Goal: Information Seeking & Learning: Find specific fact

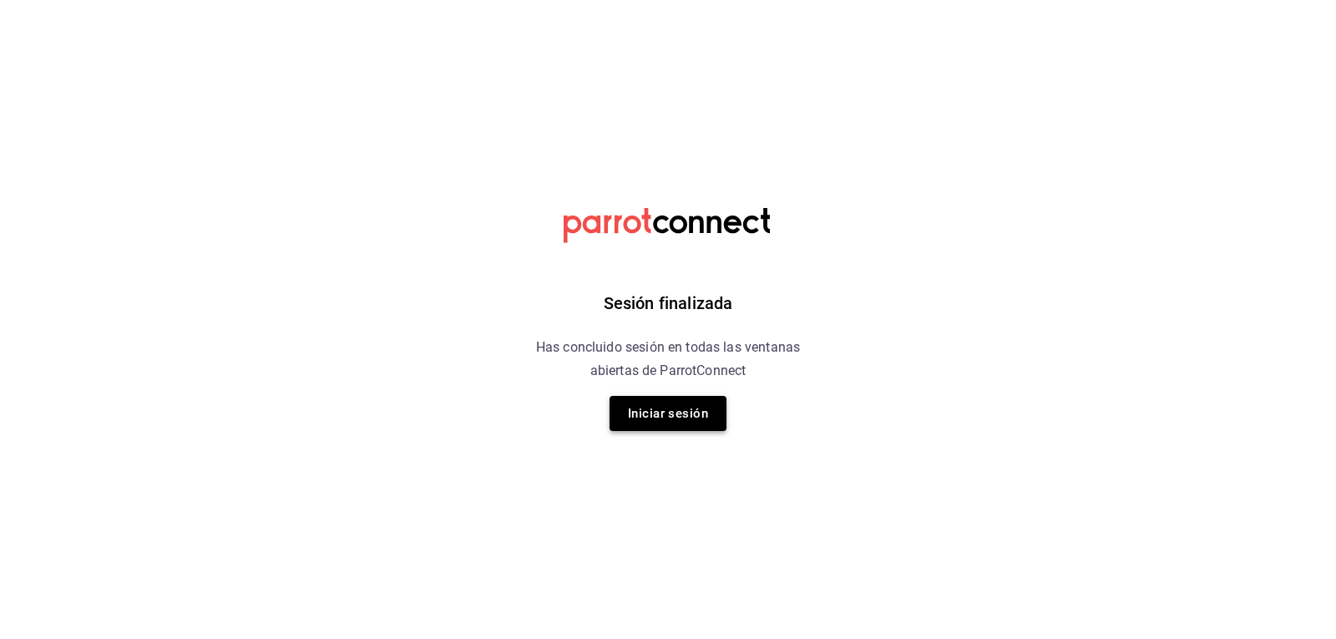
click at [688, 404] on button "Iniciar sesión" at bounding box center [667, 413] width 117 height 35
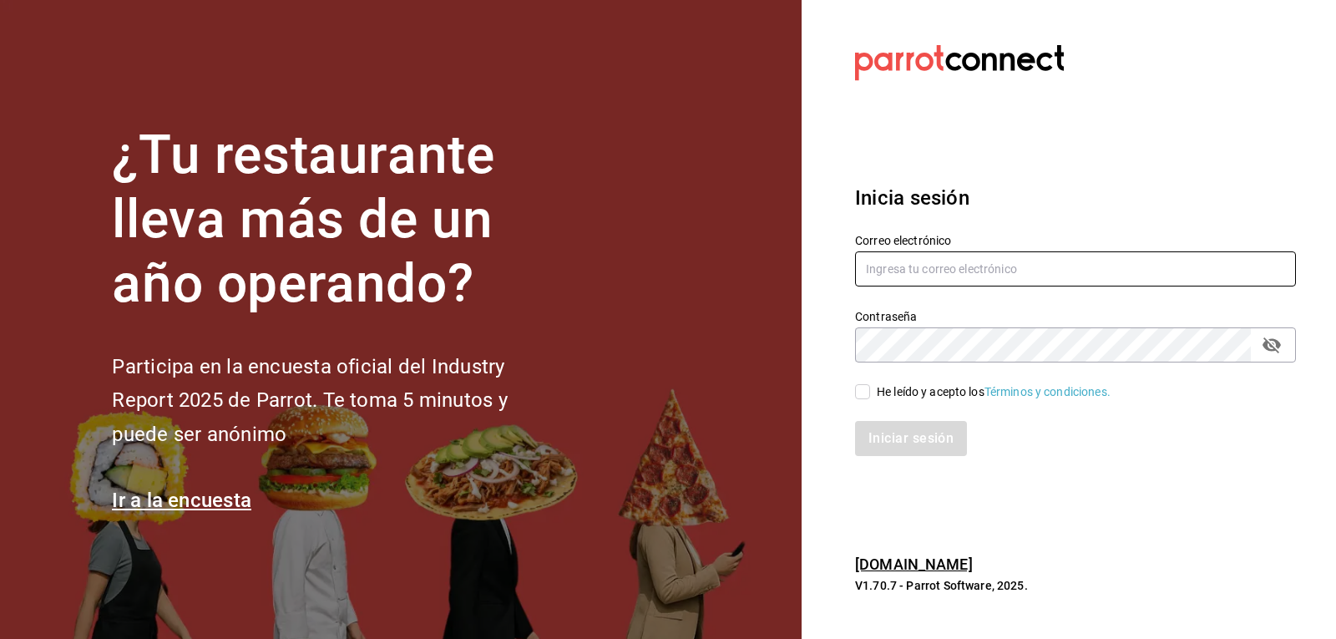
type input "[EMAIL_ADDRESS][DOMAIN_NAME]"
click at [856, 387] on input "He leído y acepto los Términos y condiciones." at bounding box center [862, 391] width 15 height 15
checkbox input "true"
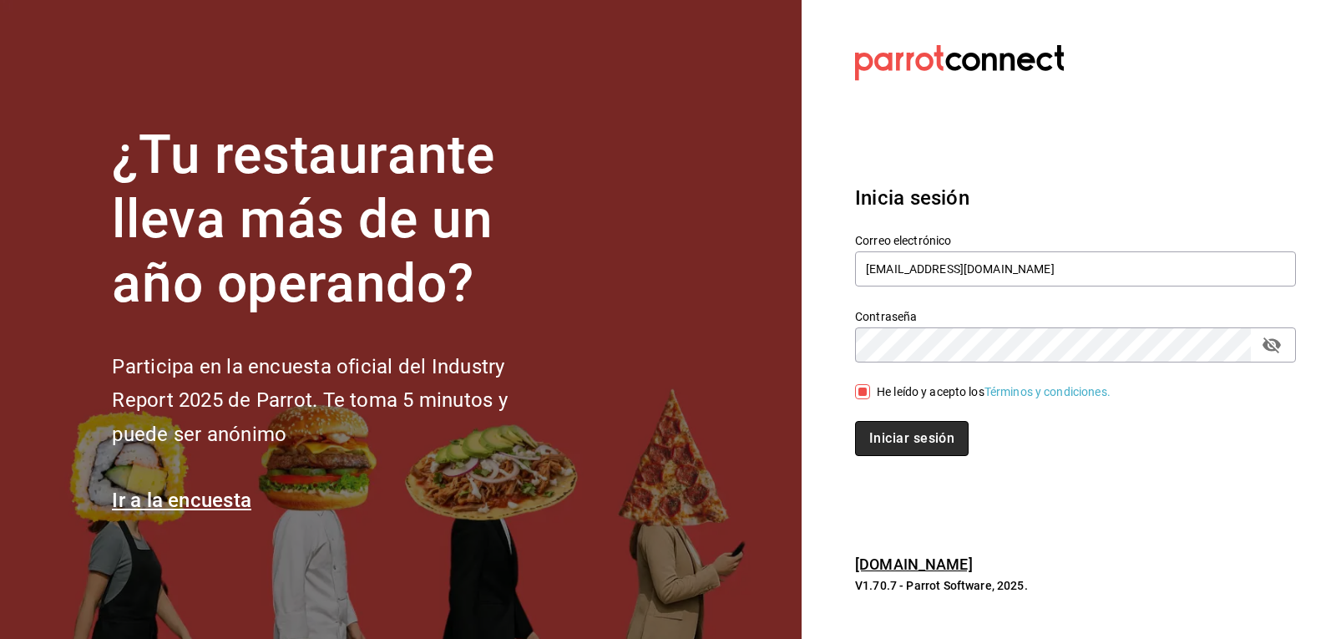
click at [867, 425] on button "Iniciar sesión" at bounding box center [912, 438] width 114 height 35
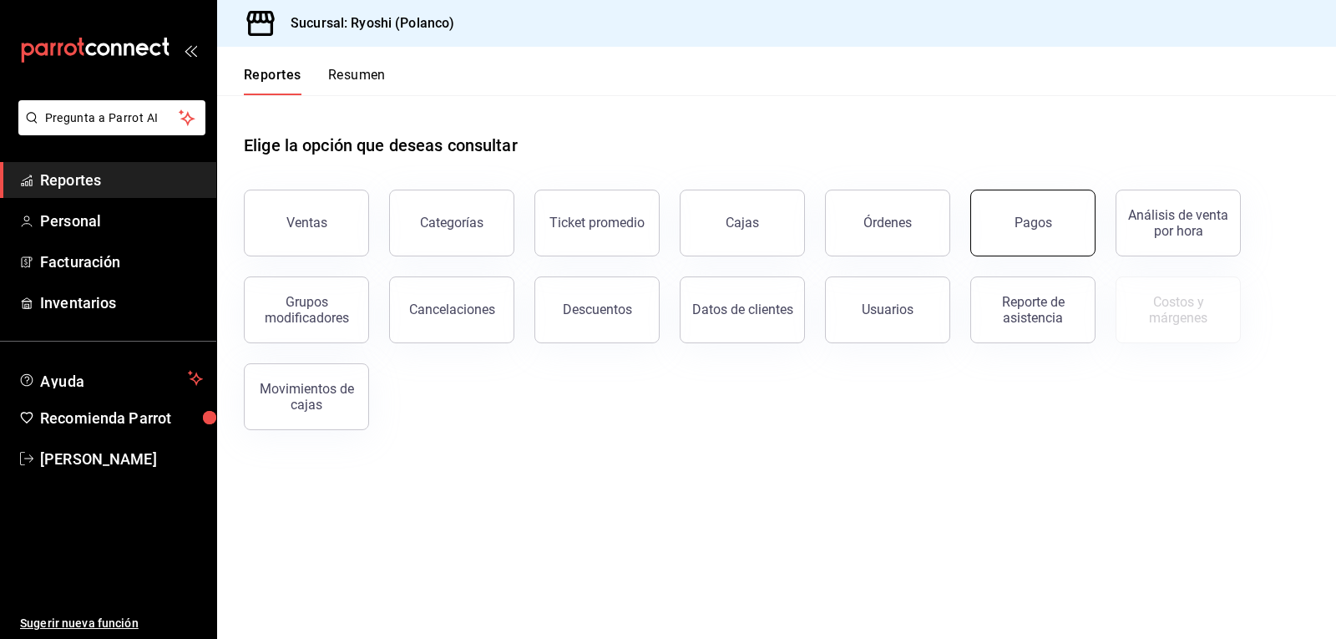
click at [1051, 229] on button "Pagos" at bounding box center [1032, 222] width 125 height 67
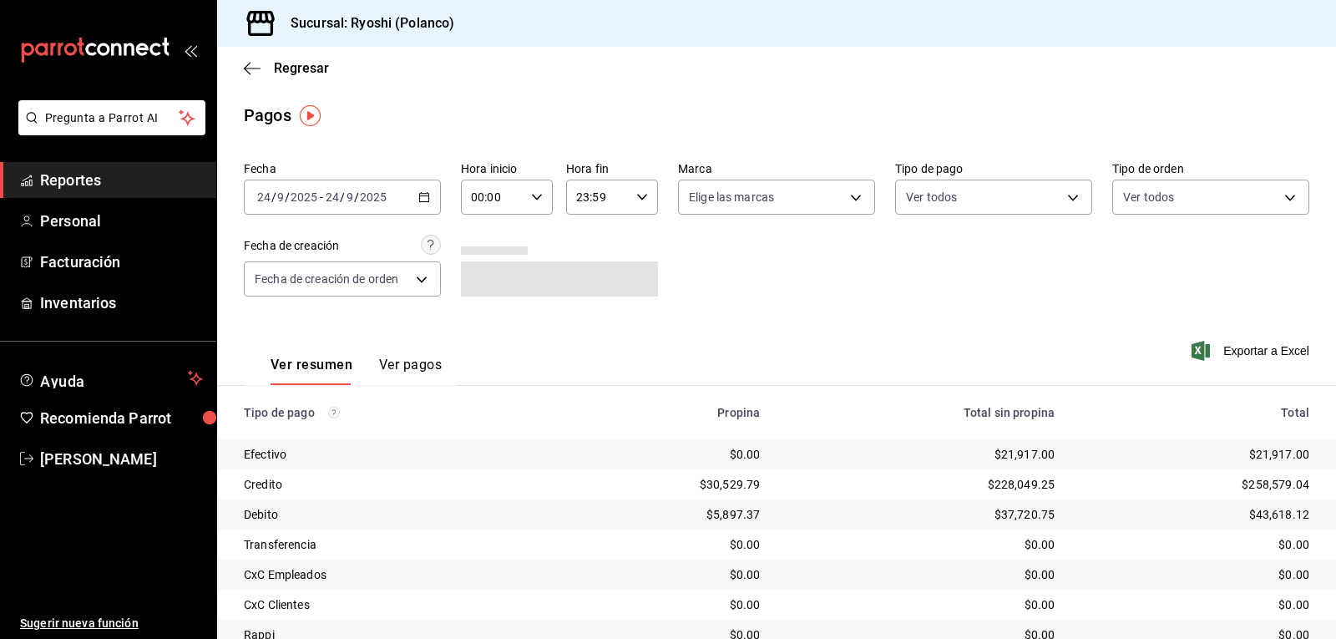
click at [532, 195] on icon "button" at bounding box center [537, 197] width 12 height 12
click at [478, 231] on span "06" at bounding box center [481, 229] width 19 height 13
type input "06:00"
click at [1064, 198] on div at bounding box center [668, 319] width 1336 height 639
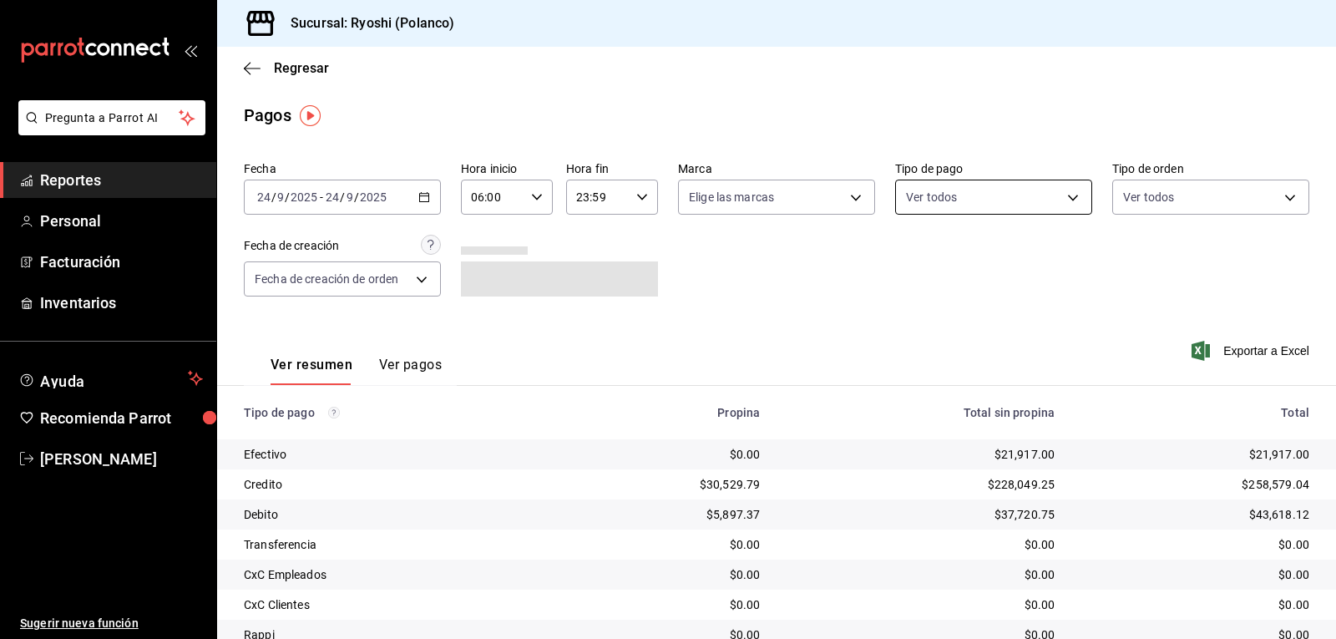
click at [1061, 201] on body "Pregunta a Parrot AI Reportes Personal Facturación Inventarios Ayuda Recomienda…" at bounding box center [668, 319] width 1336 height 639
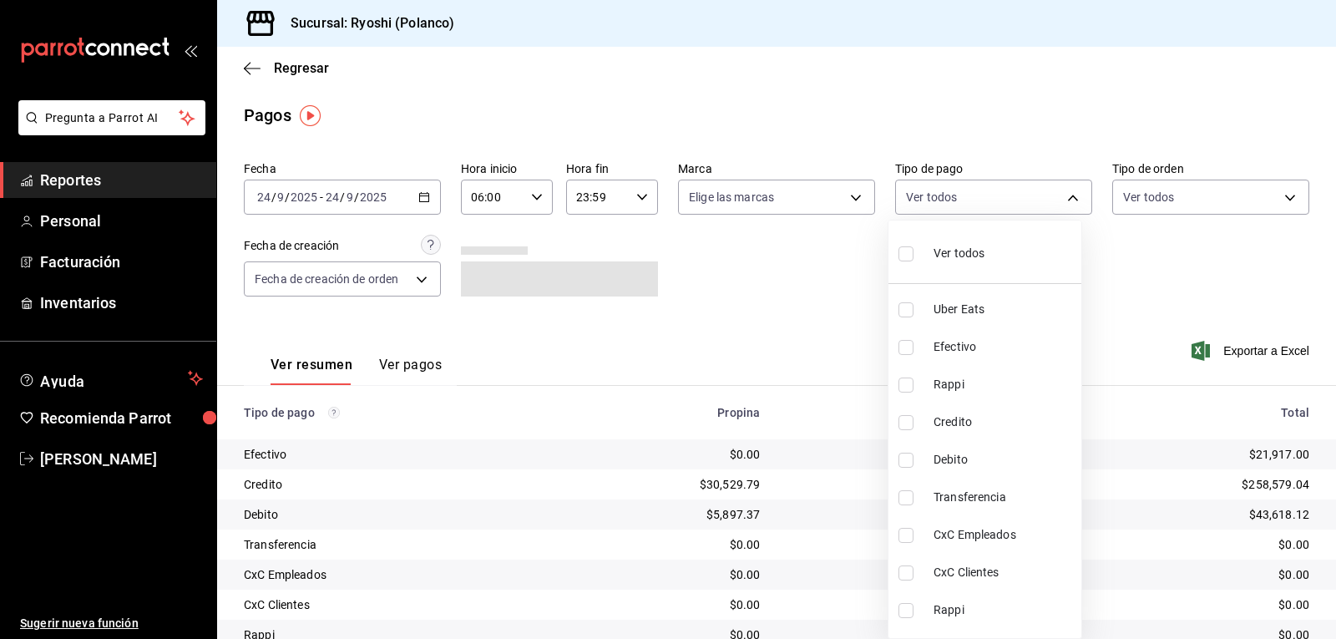
click at [910, 421] on input "checkbox" at bounding box center [905, 422] width 15 height 15
checkbox input "true"
type input "9b0685d2-7f5d-4ede-a6b4-58a2ffcbf3cd"
click at [899, 452] on input "checkbox" at bounding box center [905, 459] width 15 height 15
checkbox input "true"
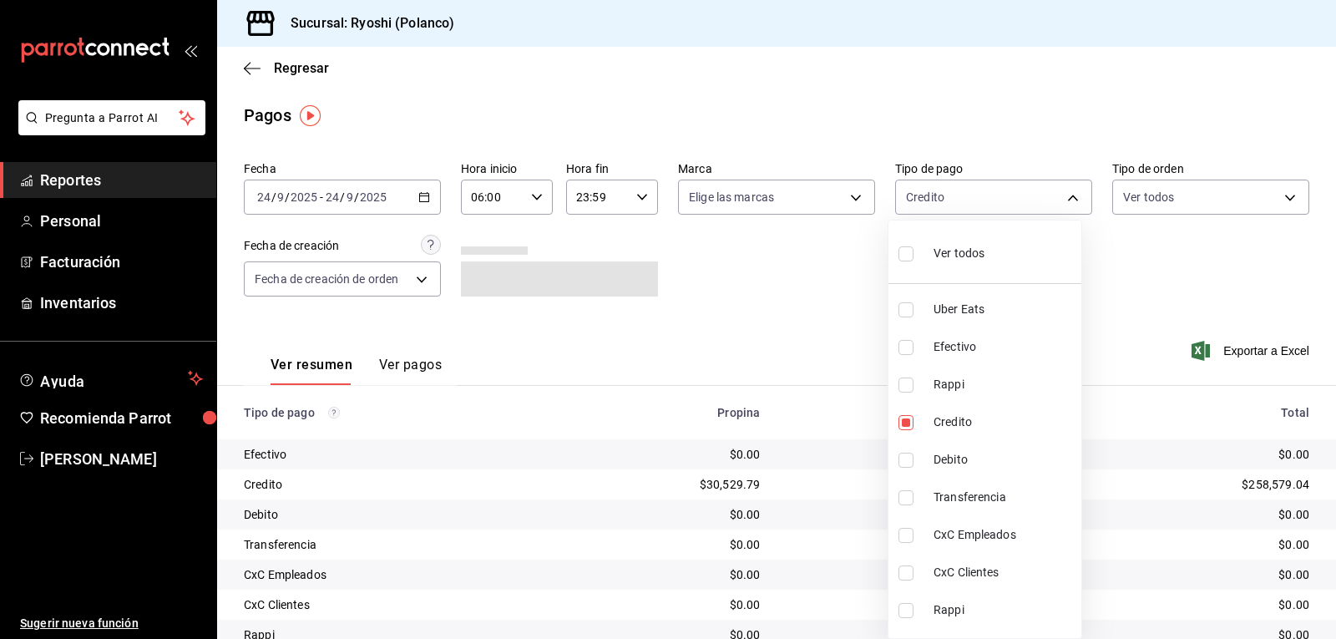
type input "9b0685d2-7f5d-4ede-a6b4-58a2ffcbf3cd,4fc1f123-1106-4d46-a6dc-4994d0550367"
click at [811, 509] on div at bounding box center [668, 319] width 1336 height 639
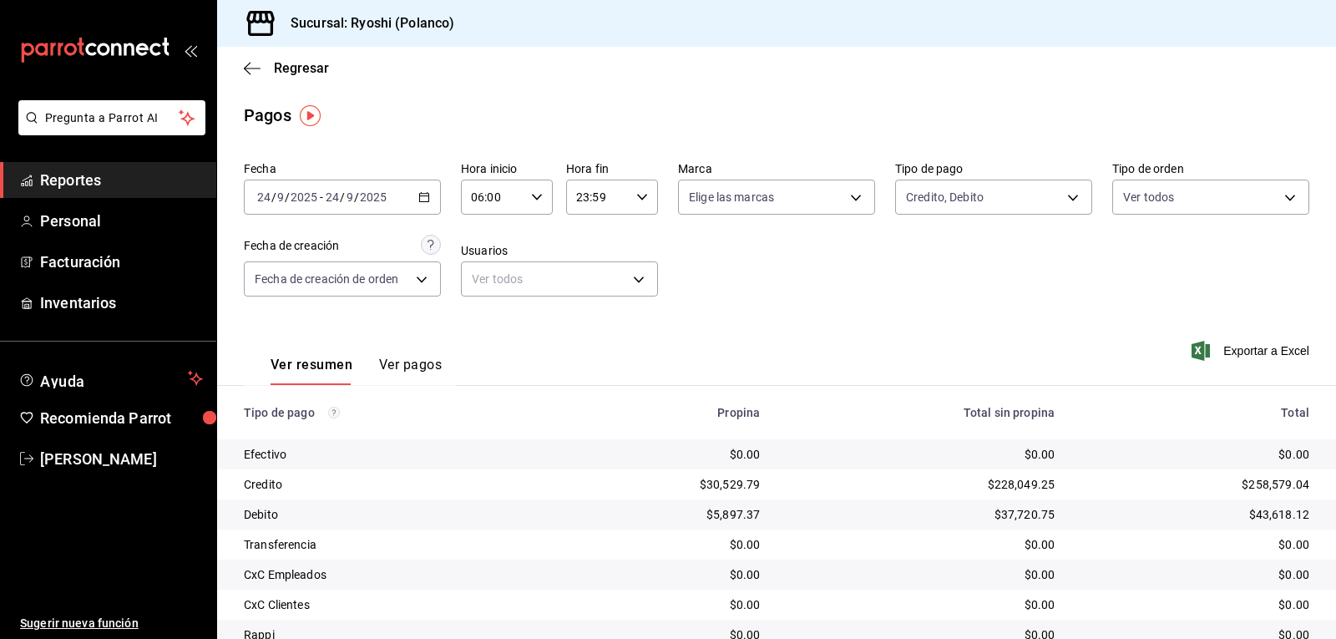
click at [535, 193] on icon "button" at bounding box center [537, 197] width 12 height 12
click at [484, 235] on span "06" at bounding box center [481, 239] width 19 height 13
click at [892, 256] on div at bounding box center [668, 319] width 1336 height 639
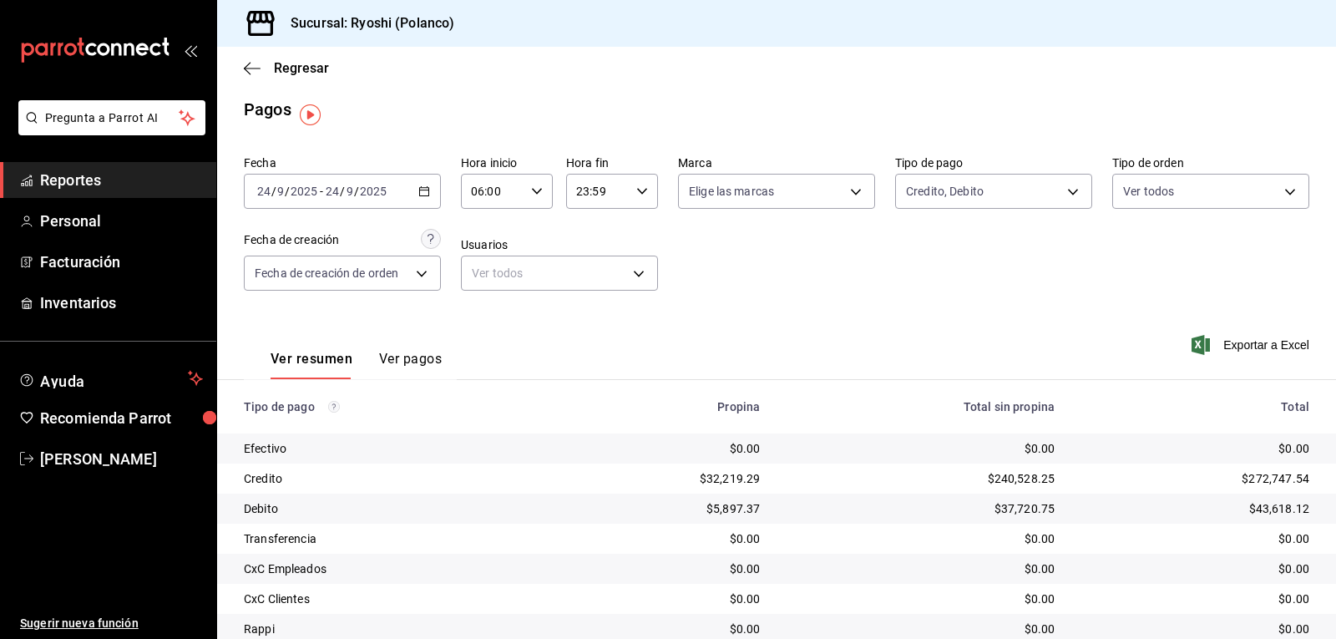
scroll to position [0, 0]
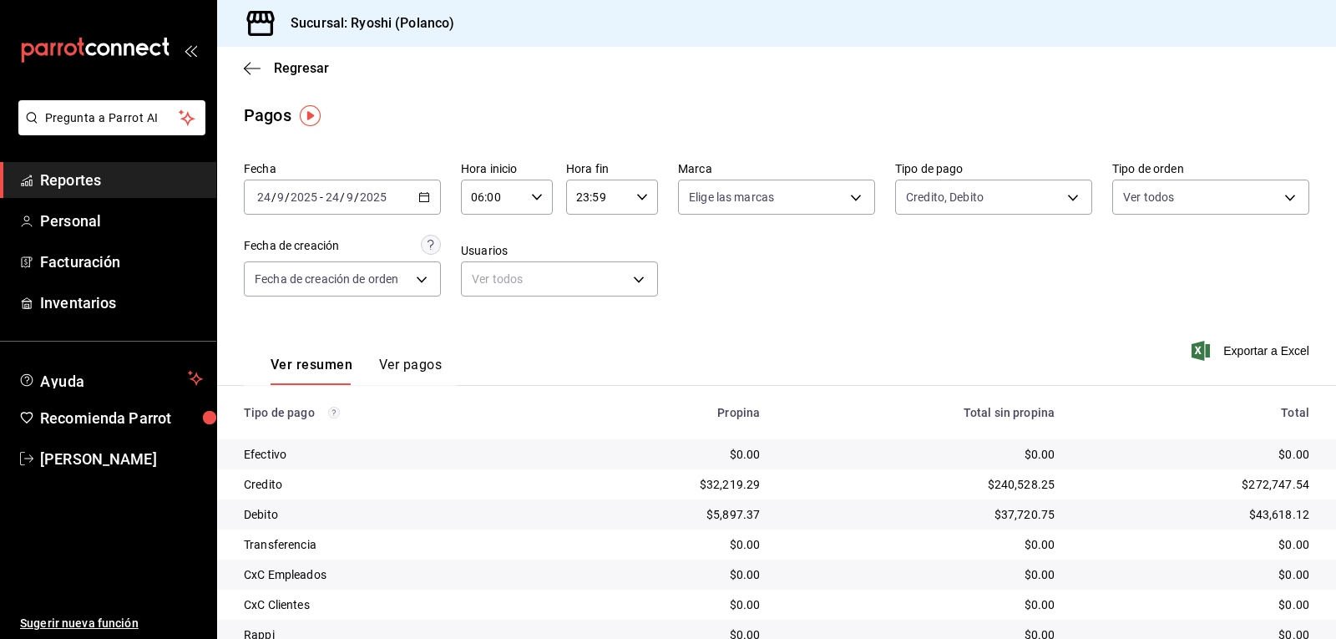
click at [539, 193] on div "06:00 Hora inicio" at bounding box center [507, 196] width 92 height 35
click at [487, 237] on span "06" at bounding box center [481, 239] width 19 height 13
click at [1037, 331] on div at bounding box center [668, 319] width 1336 height 639
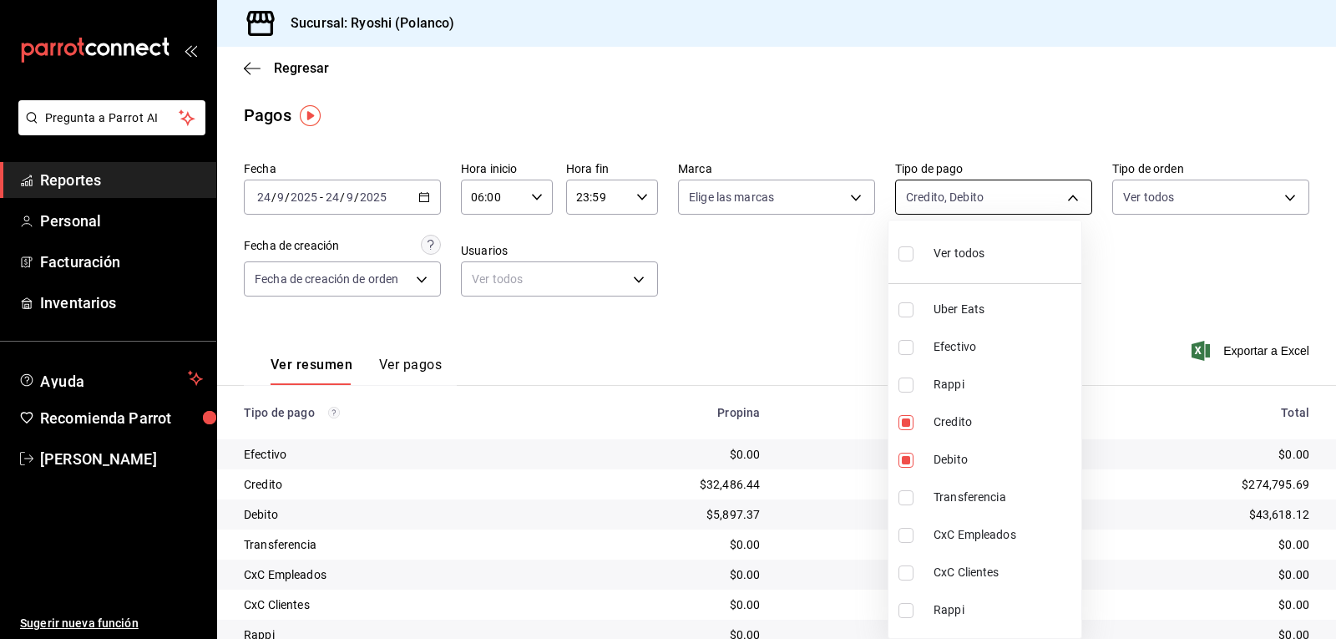
click at [1062, 192] on body "Pregunta a Parrot AI Reportes Personal Facturación Inventarios Ayuda Recomienda…" at bounding box center [668, 319] width 1336 height 639
click at [903, 421] on input "checkbox" at bounding box center [905, 422] width 15 height 15
checkbox input "false"
type input "4fc1f123-1106-4d46-a6dc-4994d0550367"
click at [903, 421] on input "checkbox" at bounding box center [905, 422] width 15 height 15
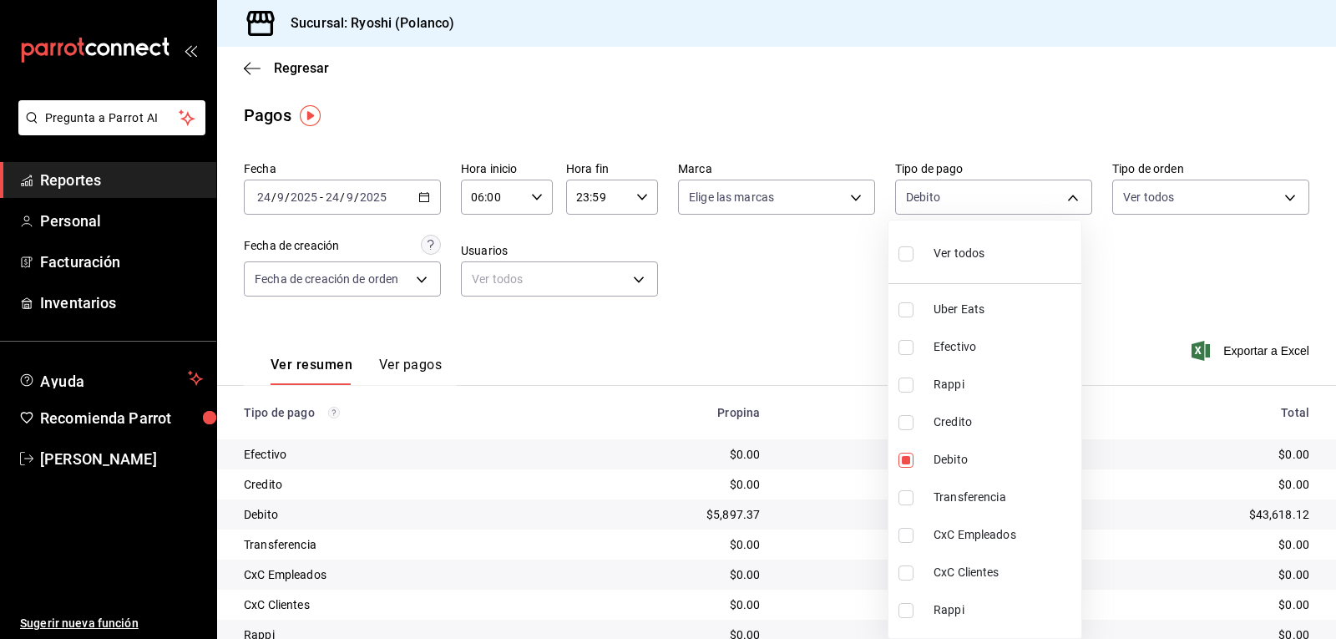
checkbox input "true"
type input "4fc1f123-1106-4d46-a6dc-4994d0550367,9b0685d2-7f5d-4ede-a6b4-58a2ffcbf3cd"
click at [907, 461] on input "checkbox" at bounding box center [905, 459] width 15 height 15
checkbox input "false"
type input "9b0685d2-7f5d-4ede-a6b4-58a2ffcbf3cd"
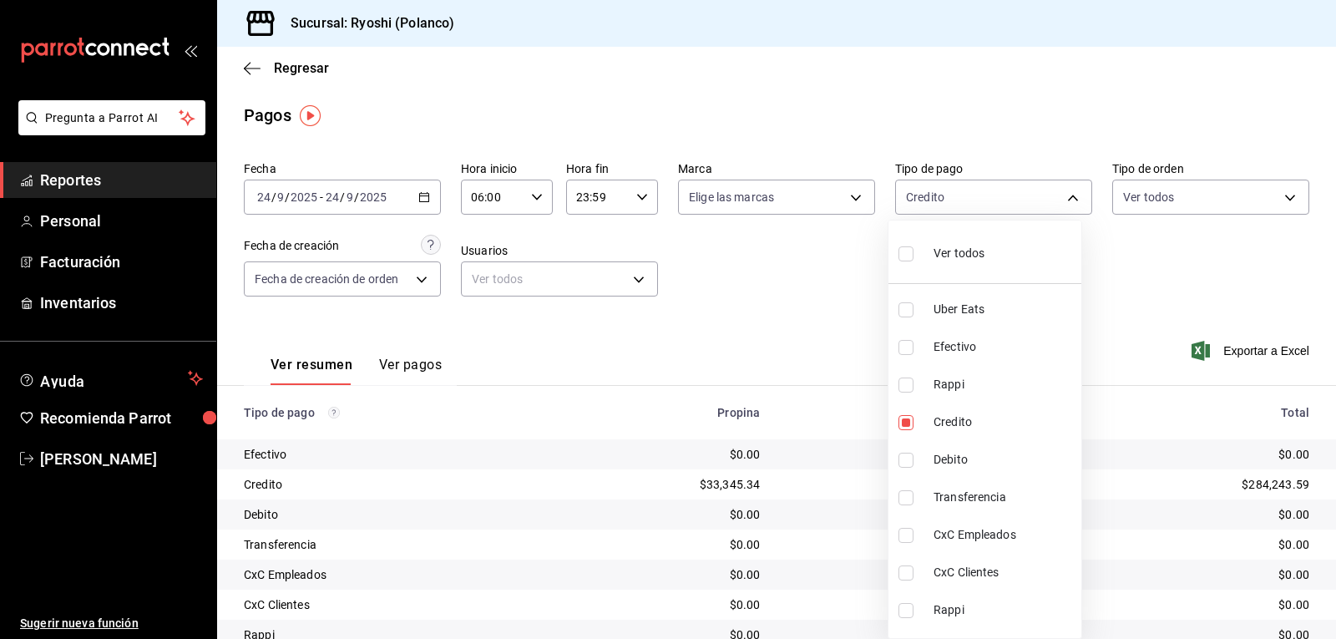
click at [900, 455] on input "checkbox" at bounding box center [905, 459] width 15 height 15
checkbox input "true"
type input "9b0685d2-7f5d-4ede-a6b4-58a2ffcbf3cd,4fc1f123-1106-4d46-a6dc-4994d0550367"
click at [849, 409] on div at bounding box center [668, 319] width 1336 height 639
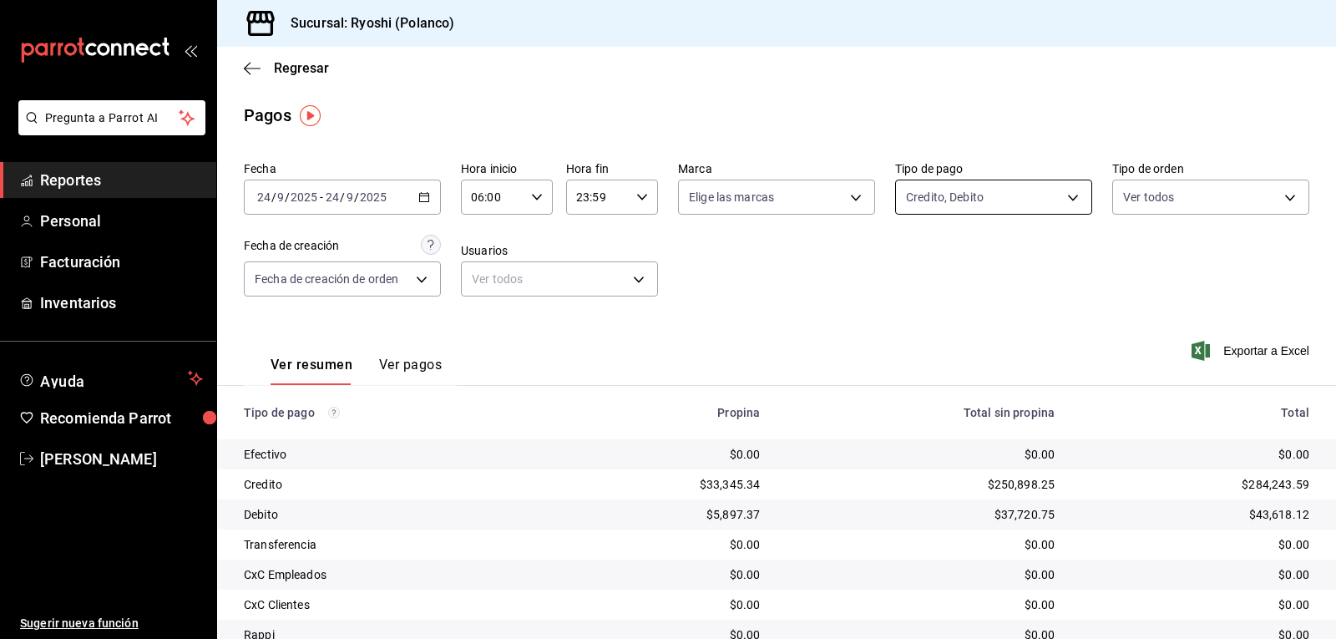
click at [1068, 192] on body "Pregunta a Parrot AI Reportes Personal Facturación Inventarios Ayuda Recomienda…" at bounding box center [668, 319] width 1336 height 639
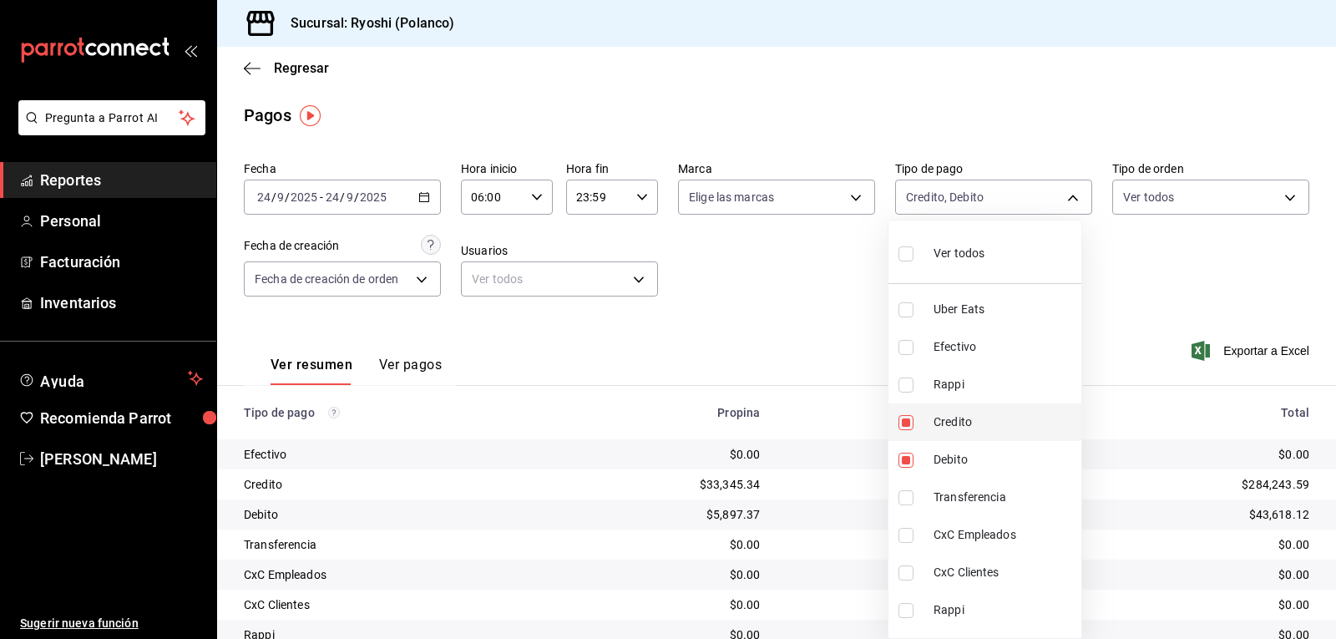
click at [905, 419] on input "checkbox" at bounding box center [905, 422] width 15 height 15
checkbox input "false"
type input "4fc1f123-1106-4d46-a6dc-4994d0550367"
click at [906, 452] on input "checkbox" at bounding box center [905, 459] width 15 height 15
checkbox input "false"
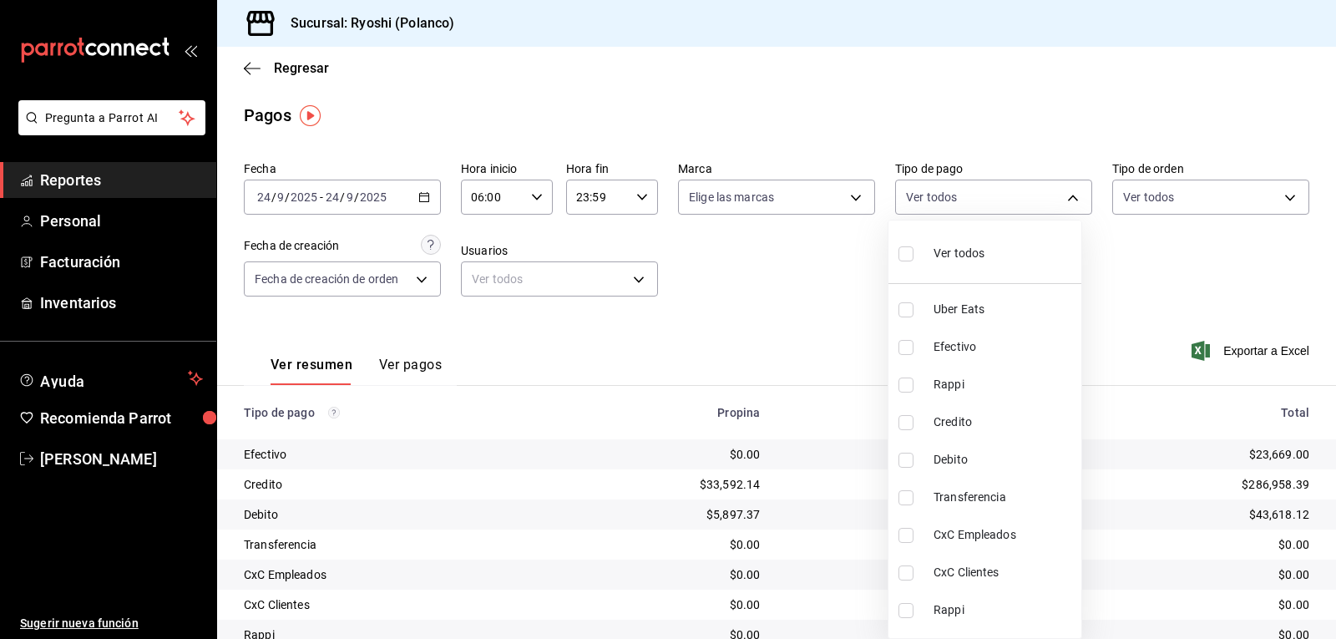
click at [904, 306] on input "checkbox" at bounding box center [905, 309] width 15 height 15
checkbox input "true"
type input "05751dd8-6818-4a8c-b9fb-c7f7071b72fb"
click at [899, 381] on input "checkbox" at bounding box center [905, 384] width 15 height 15
checkbox input "true"
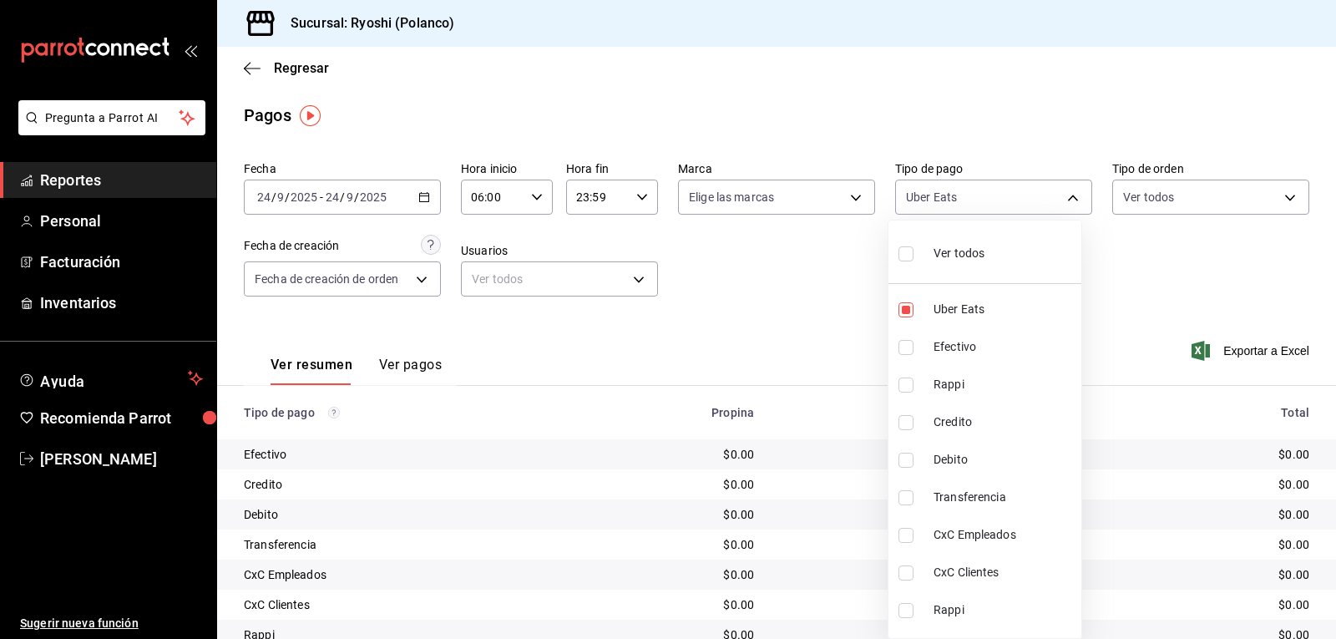
type input "05751dd8-6818-4a8c-b9fb-c7f7071b72fb,034004fd-0b90-4894-bf0d-7190a8897b0c"
click at [835, 378] on div at bounding box center [668, 319] width 1336 height 639
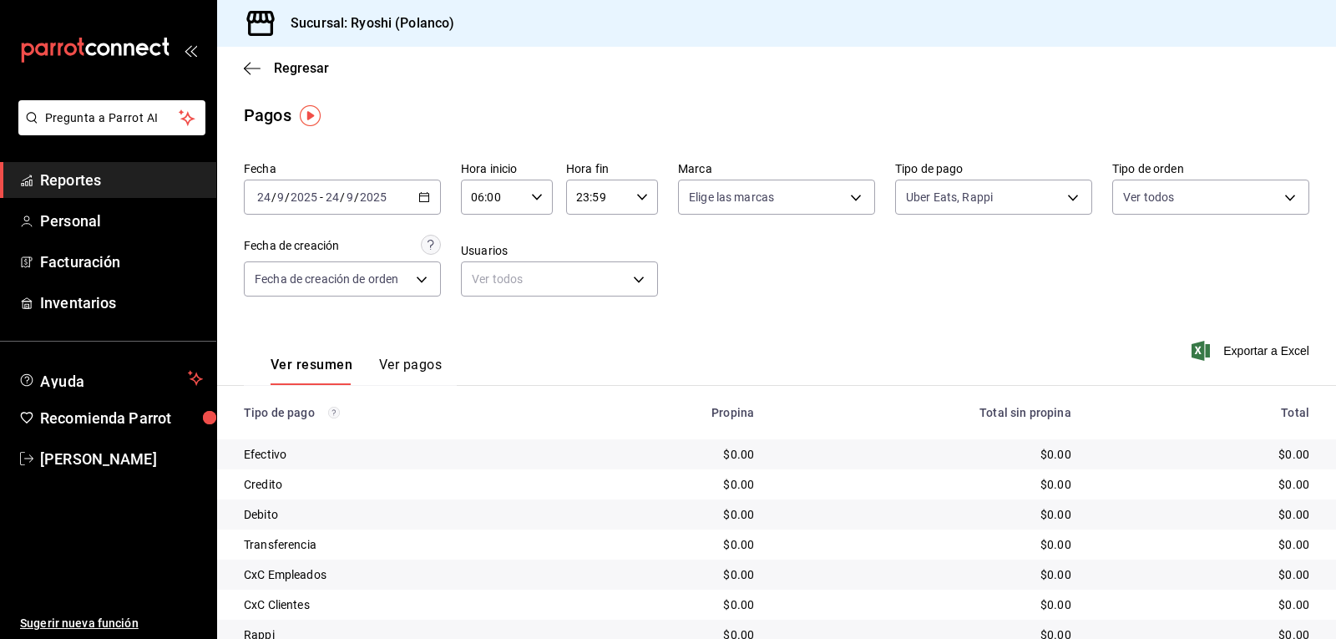
click at [535, 195] on icon "button" at bounding box center [537, 197] width 12 height 12
click at [475, 238] on span "06" at bounding box center [481, 239] width 19 height 13
click at [858, 297] on div at bounding box center [668, 319] width 1336 height 639
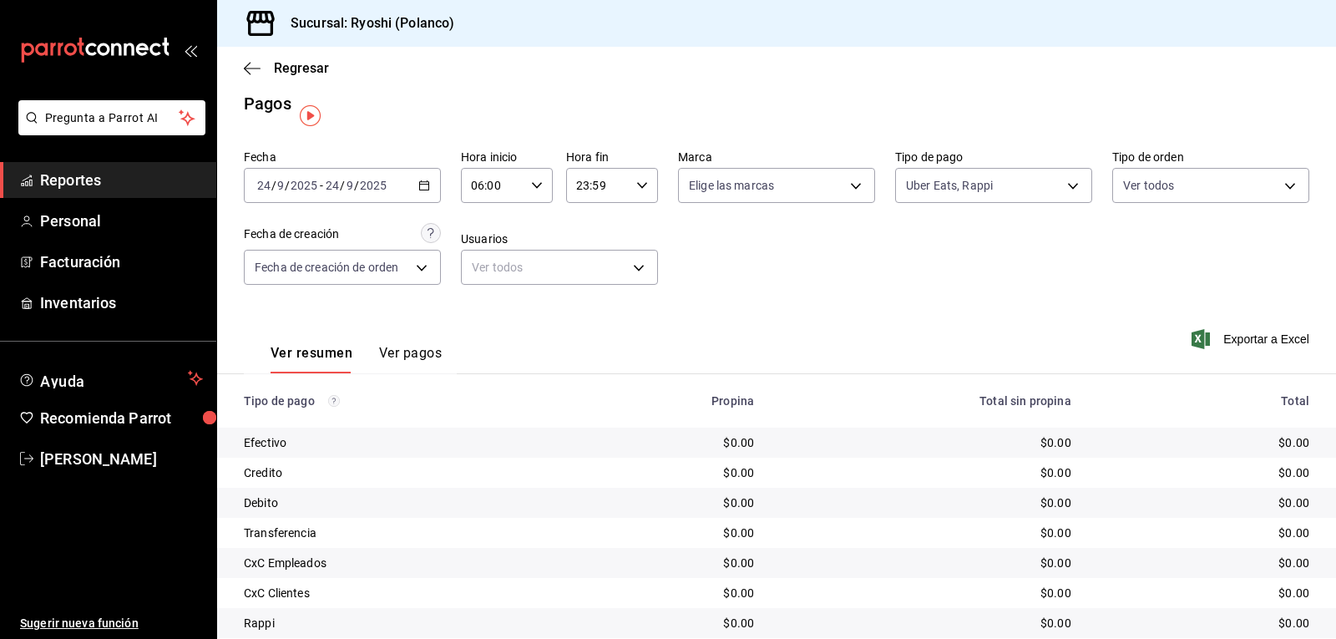
scroll to position [0, 0]
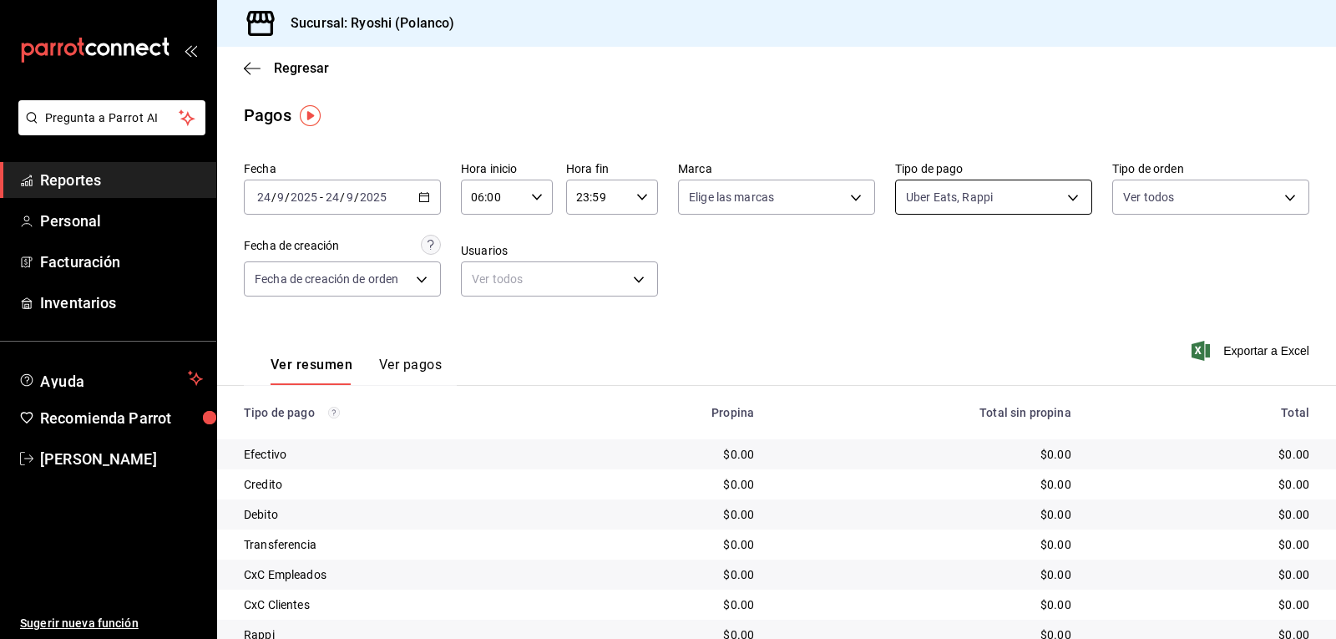
click at [1059, 198] on body "Pregunta a Parrot AI Reportes Personal Facturación Inventarios Ayuda Recomienda…" at bounding box center [668, 319] width 1336 height 639
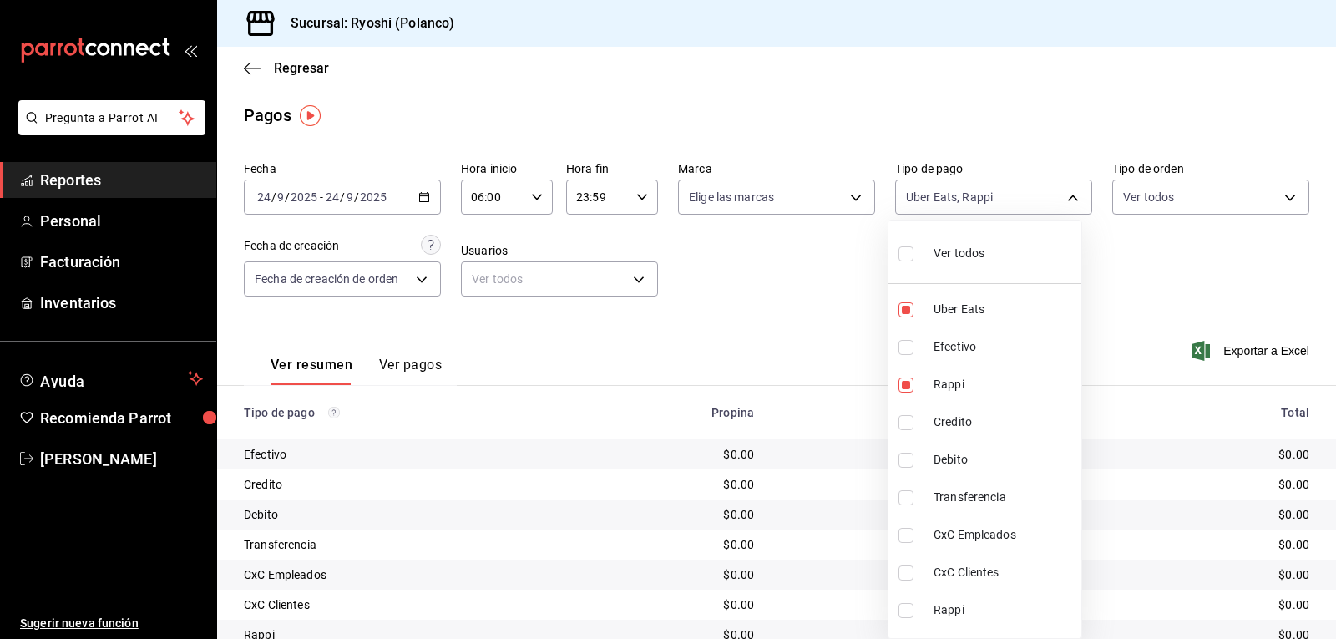
scroll to position [66, 0]
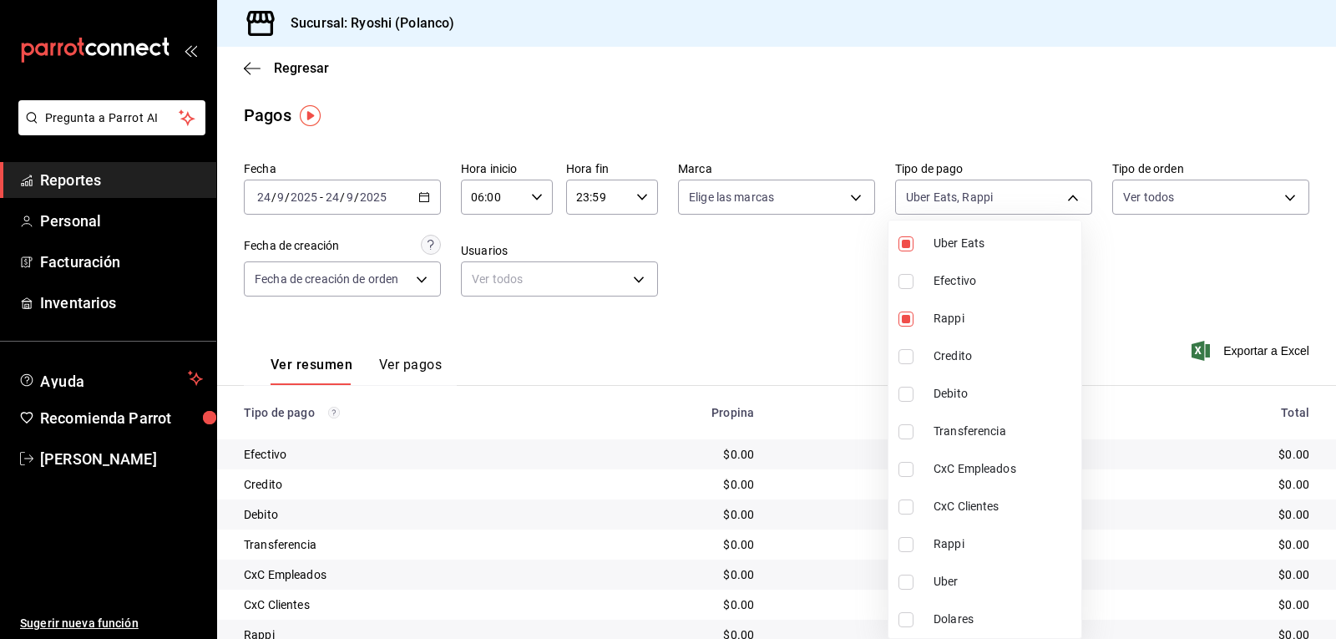
click at [903, 542] on input "checkbox" at bounding box center [905, 544] width 15 height 15
checkbox input "true"
type input "05751dd8-6818-4a8c-b9fb-c7f7071b72fb,034004fd-0b90-4894-bf0d-7190a8897b0c,03b2a…"
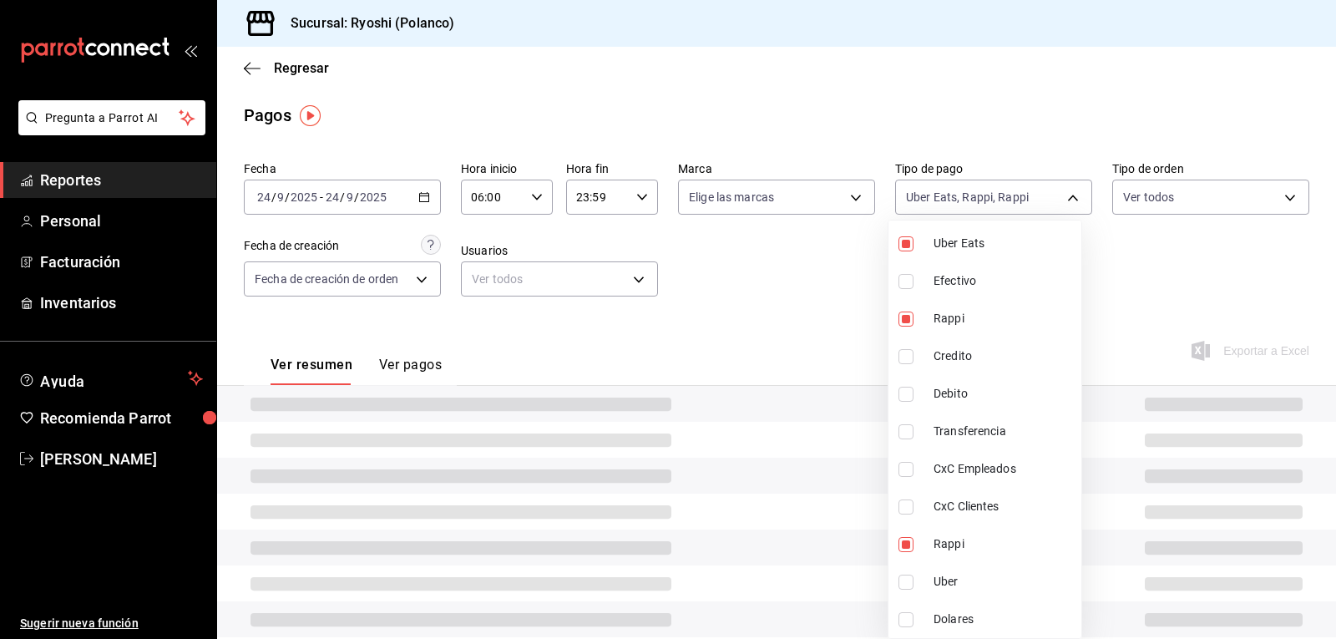
click at [903, 578] on input "checkbox" at bounding box center [905, 581] width 15 height 15
checkbox input "true"
type input "05751dd8-6818-4a8c-b9fb-c7f7071b72fb,034004fd-0b90-4894-bf0d-7190a8897b0c,03b2a…"
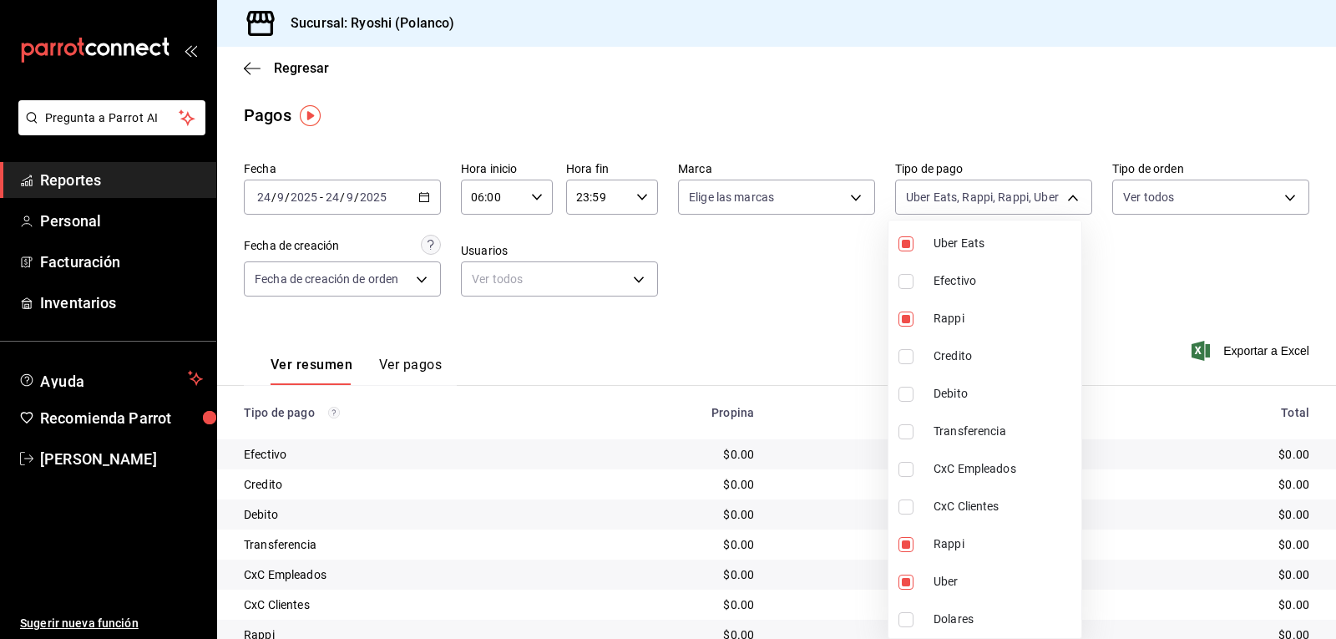
click at [829, 518] on div at bounding box center [668, 319] width 1336 height 639
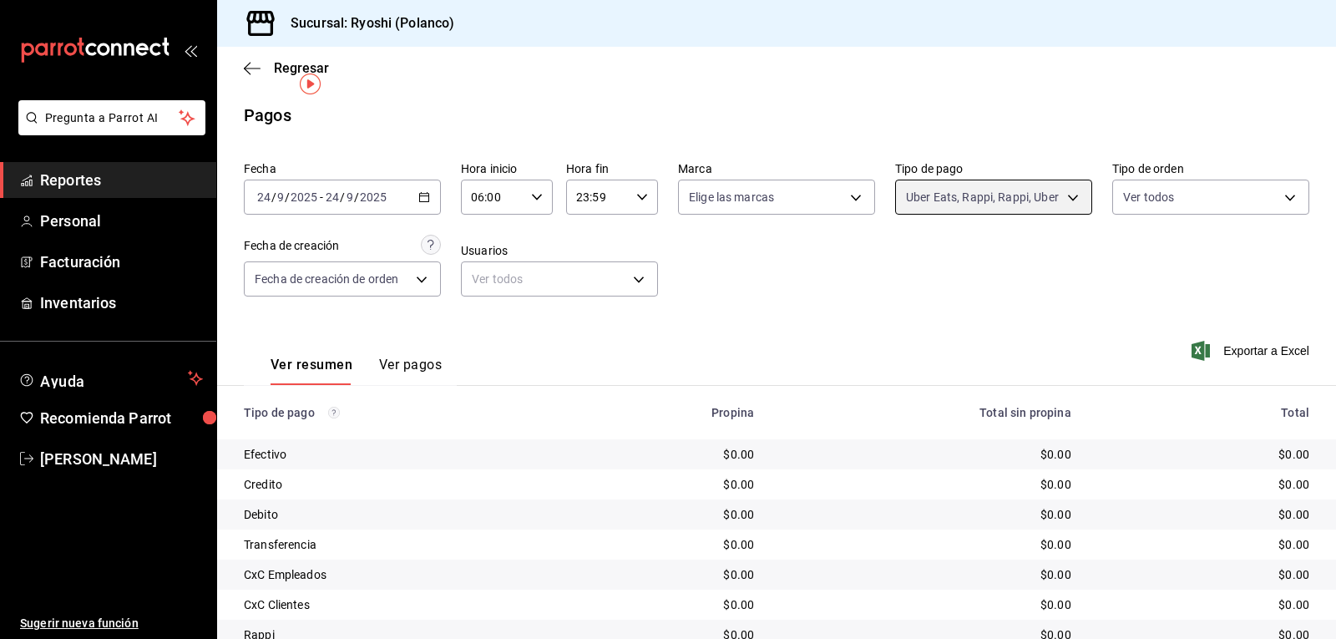
scroll to position [189, 0]
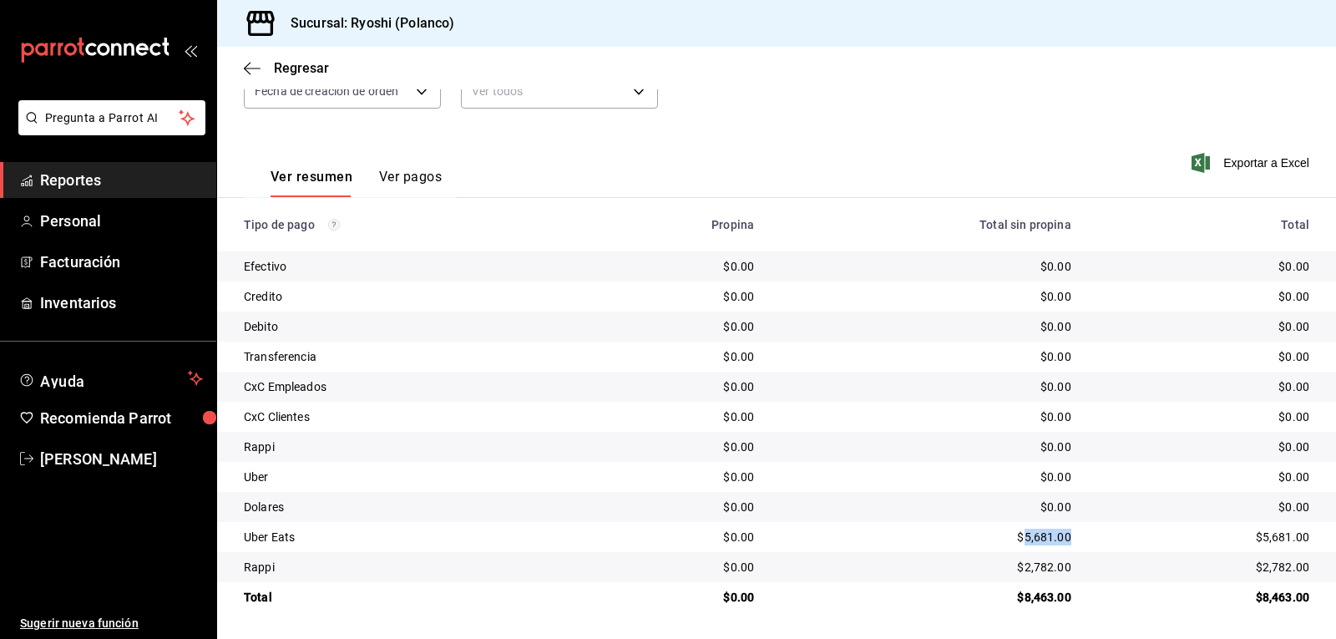
drag, startPoint x: 1015, startPoint y: 531, endPoint x: 1069, endPoint y: 533, distance: 53.5
click at [1069, 533] on td "$5,681.00" at bounding box center [925, 537] width 317 height 30
copy div "5,681.00"
drag, startPoint x: 1012, startPoint y: 564, endPoint x: 1063, endPoint y: 563, distance: 50.9
click at [1069, 563] on td "$2,782.00" at bounding box center [925, 567] width 317 height 30
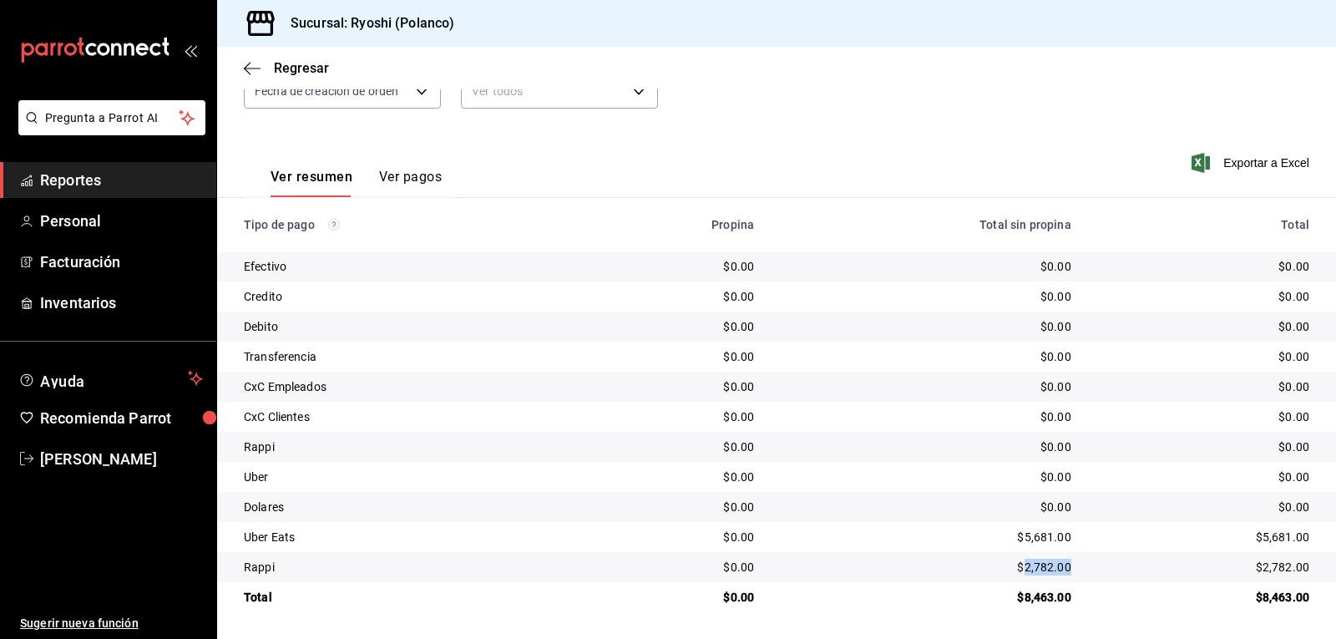
copy div "2,782.00"
click at [1027, 530] on div "$5,681.00" at bounding box center [926, 536] width 291 height 17
